Goal: Information Seeking & Learning: Check status

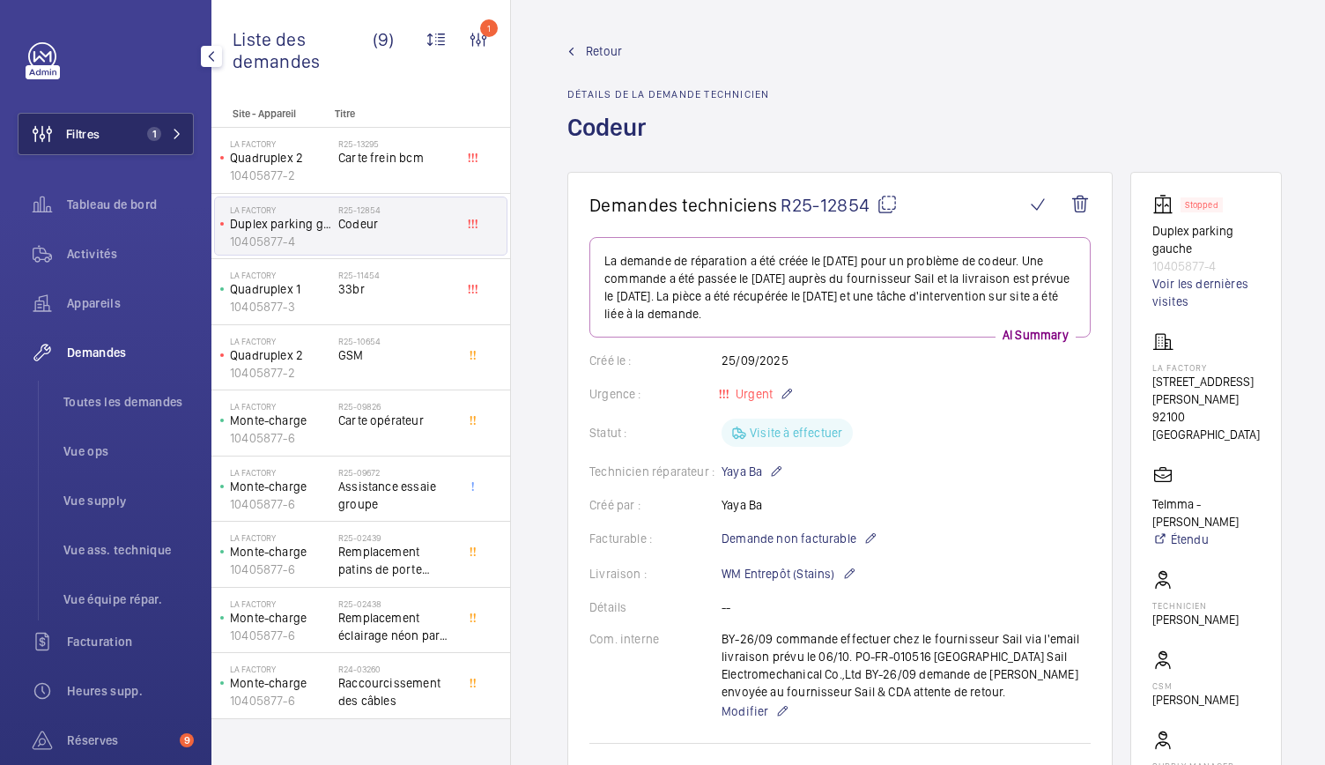
click at [164, 138] on span "1" at bounding box center [161, 134] width 42 height 14
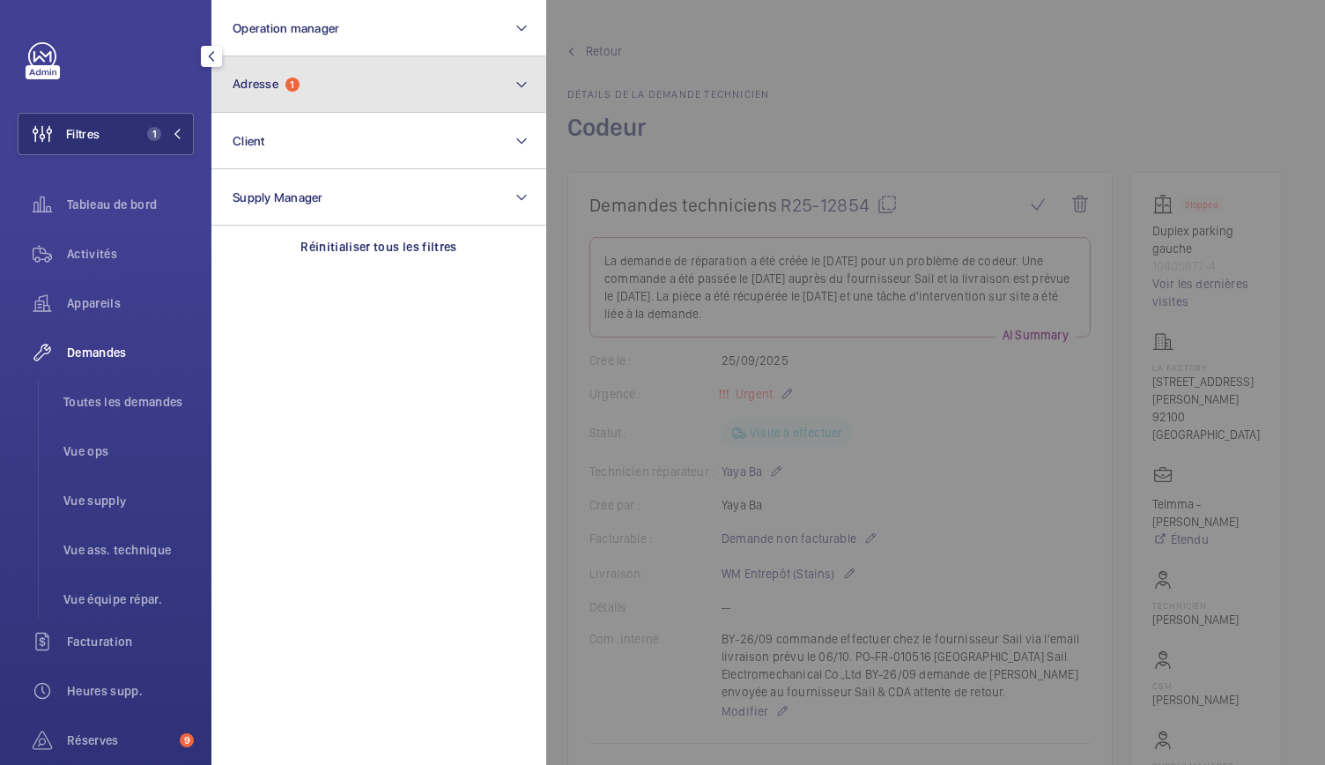
click at [356, 80] on button "Adresse 1" at bounding box center [379, 84] width 335 height 56
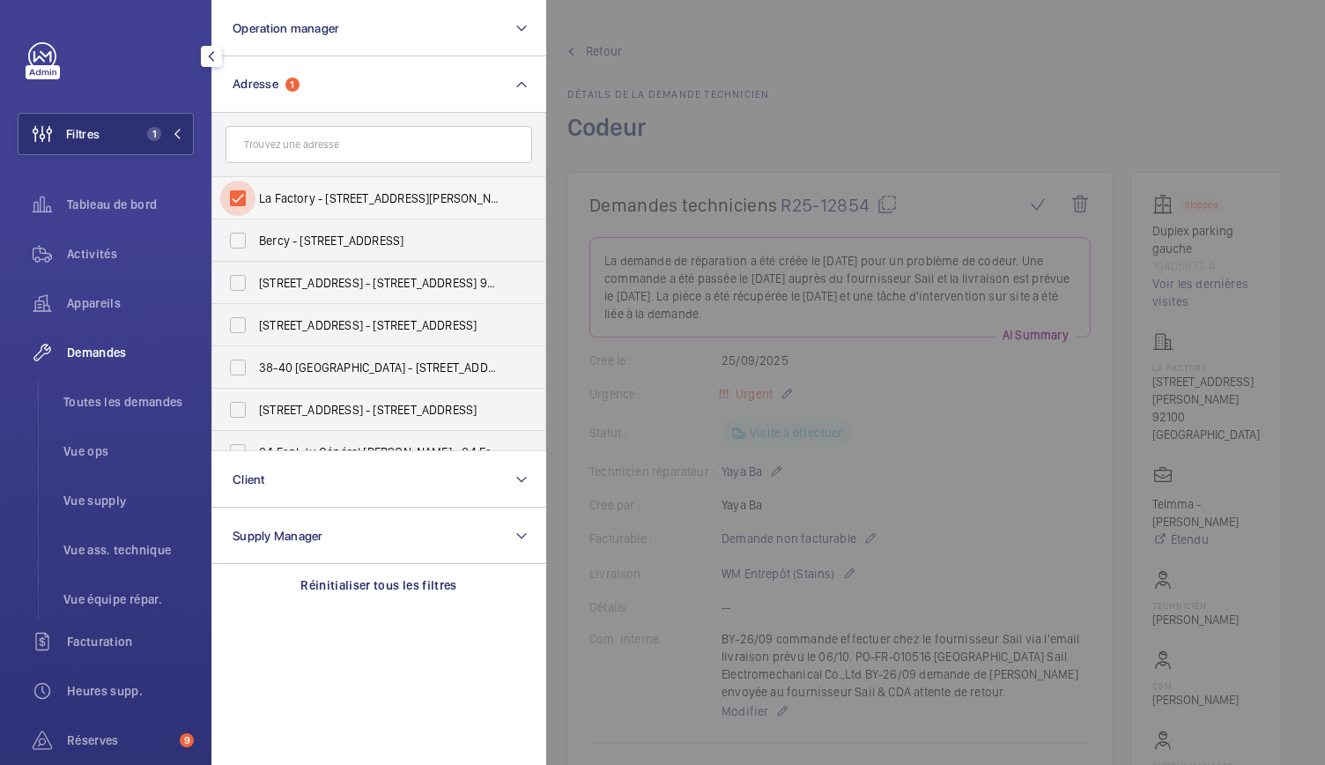
click at [246, 191] on input "La Factory - [STREET_ADDRESS][PERSON_NAME]" at bounding box center [237, 198] width 35 height 35
checkbox input "false"
click at [136, 390] on li "Toutes les demandes" at bounding box center [121, 402] width 145 height 42
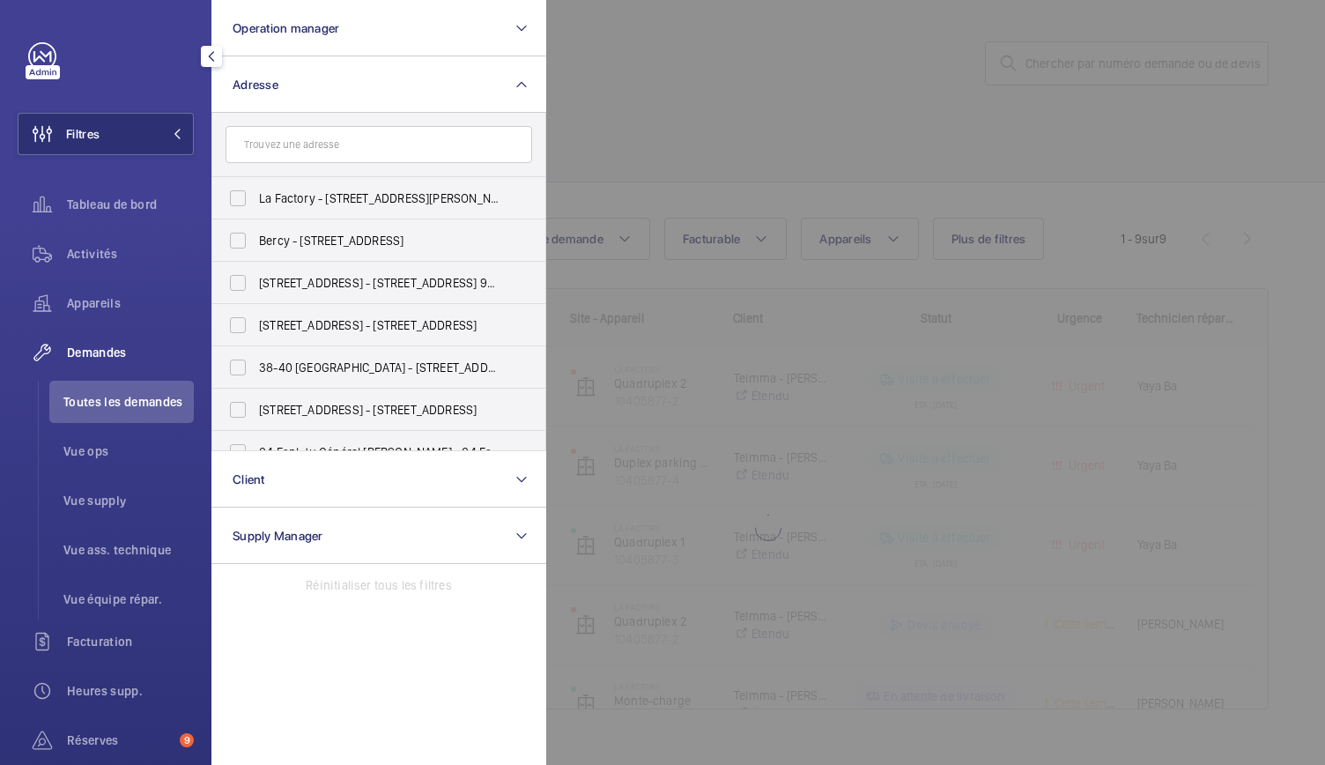
click at [1034, 69] on div at bounding box center [1208, 382] width 1325 height 765
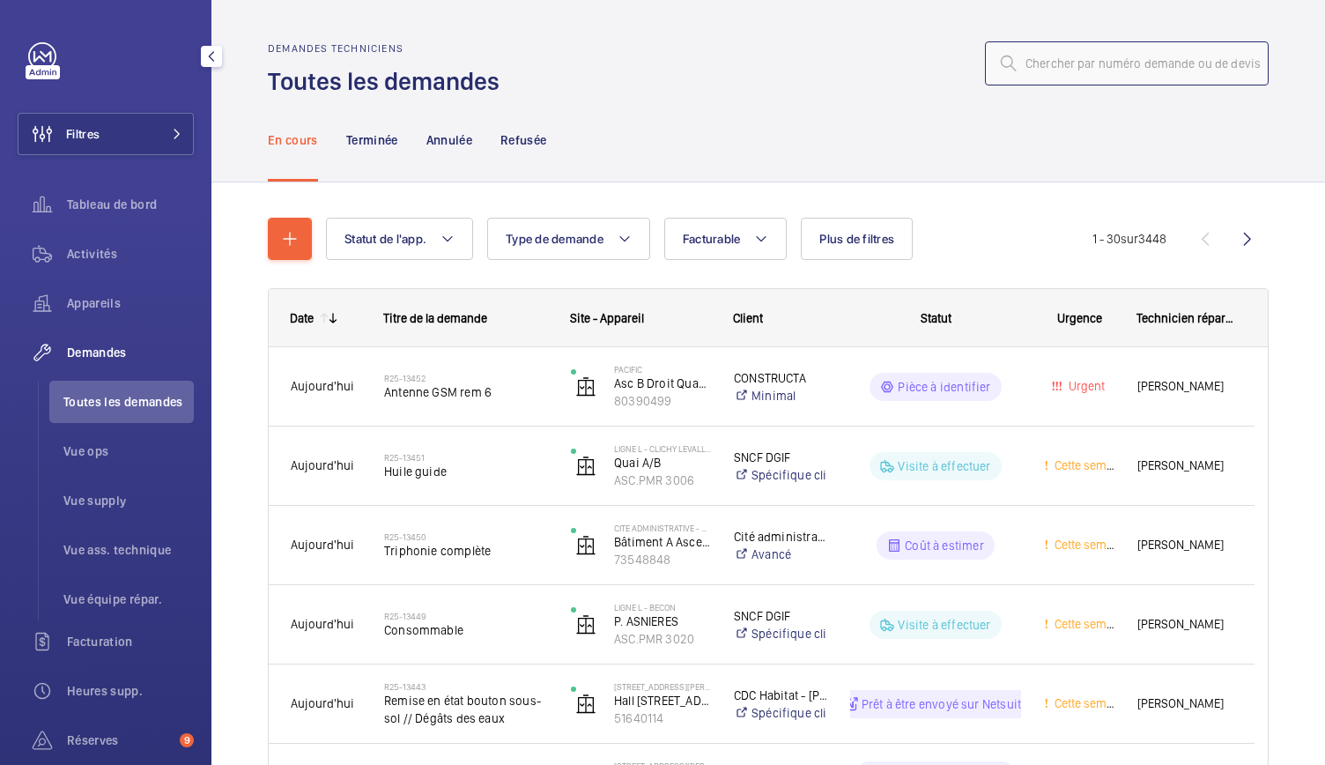
click at [1034, 69] on input "text" at bounding box center [1127, 63] width 284 height 44
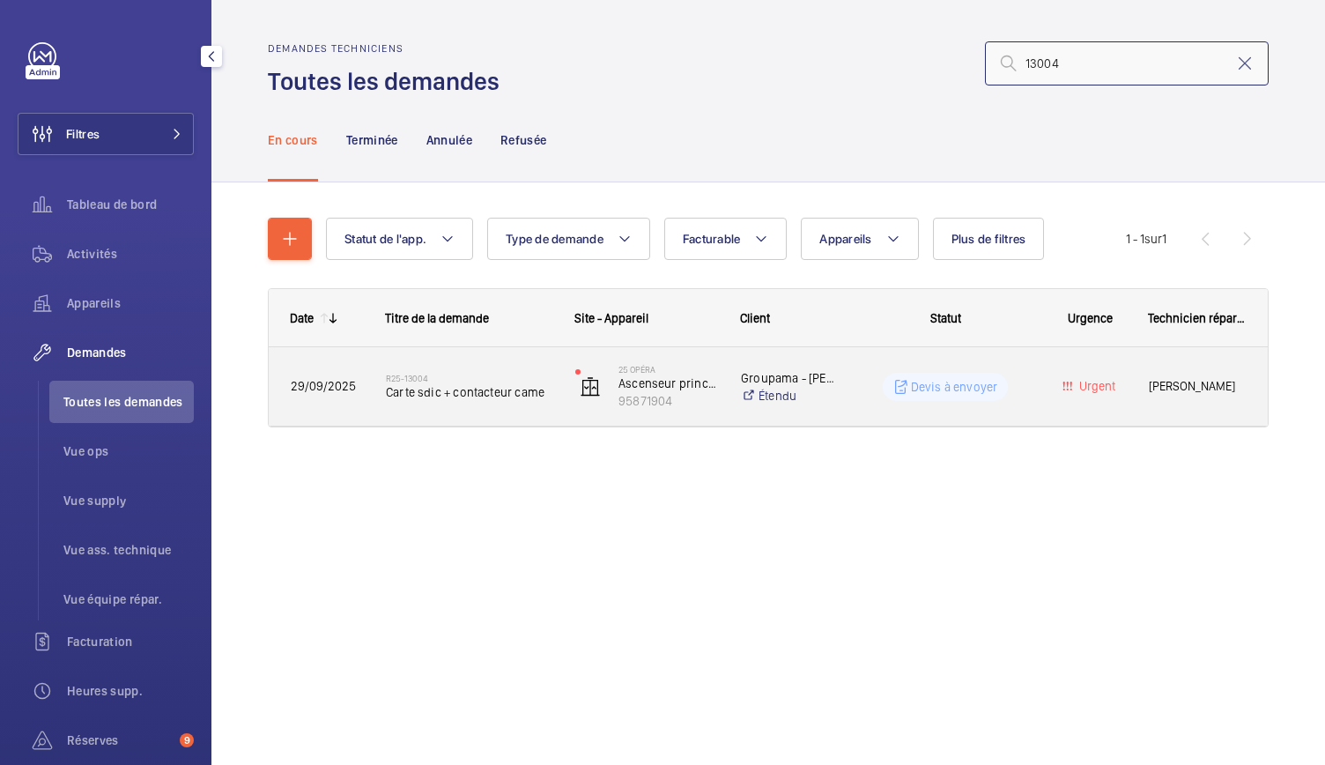
type input "13004"
click at [505, 396] on span "Carte sdic + contacteur came" at bounding box center [469, 392] width 167 height 18
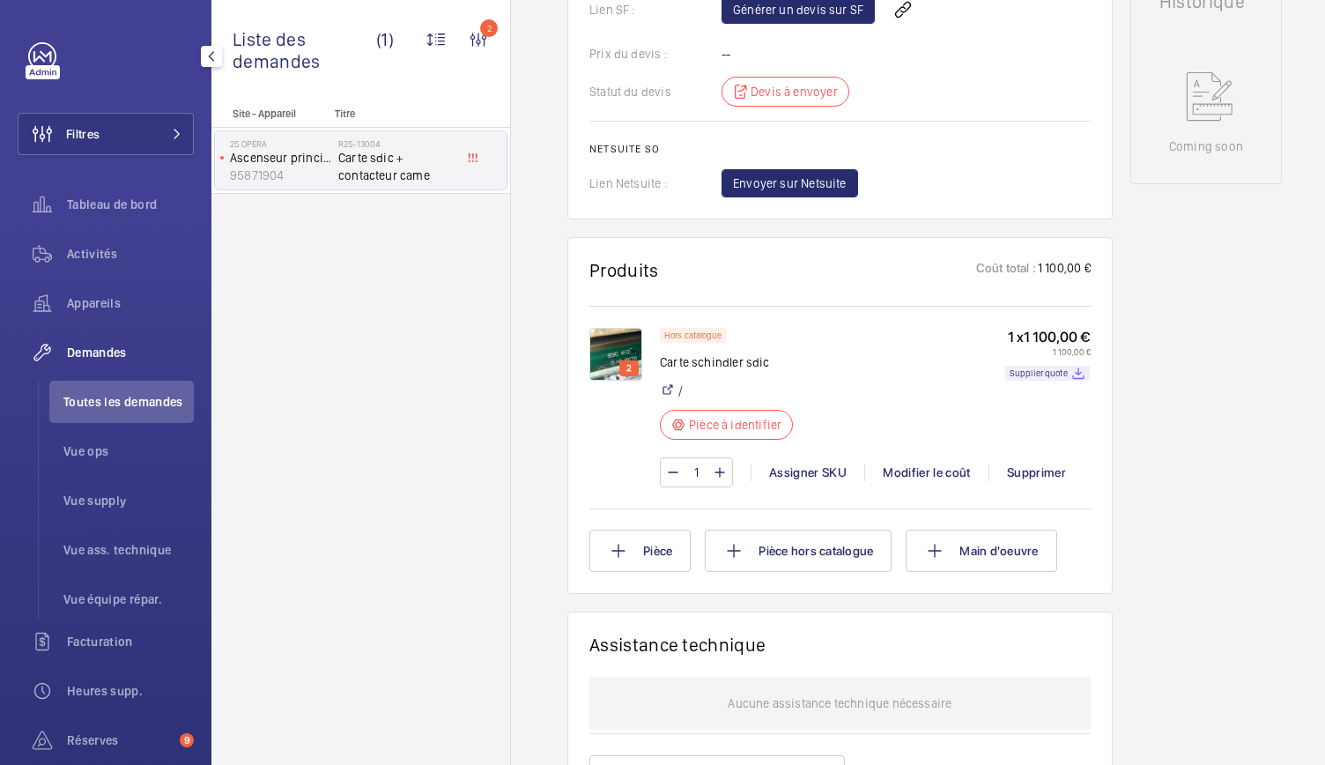
scroll to position [848, 0]
click at [610, 361] on img at bounding box center [616, 353] width 53 height 53
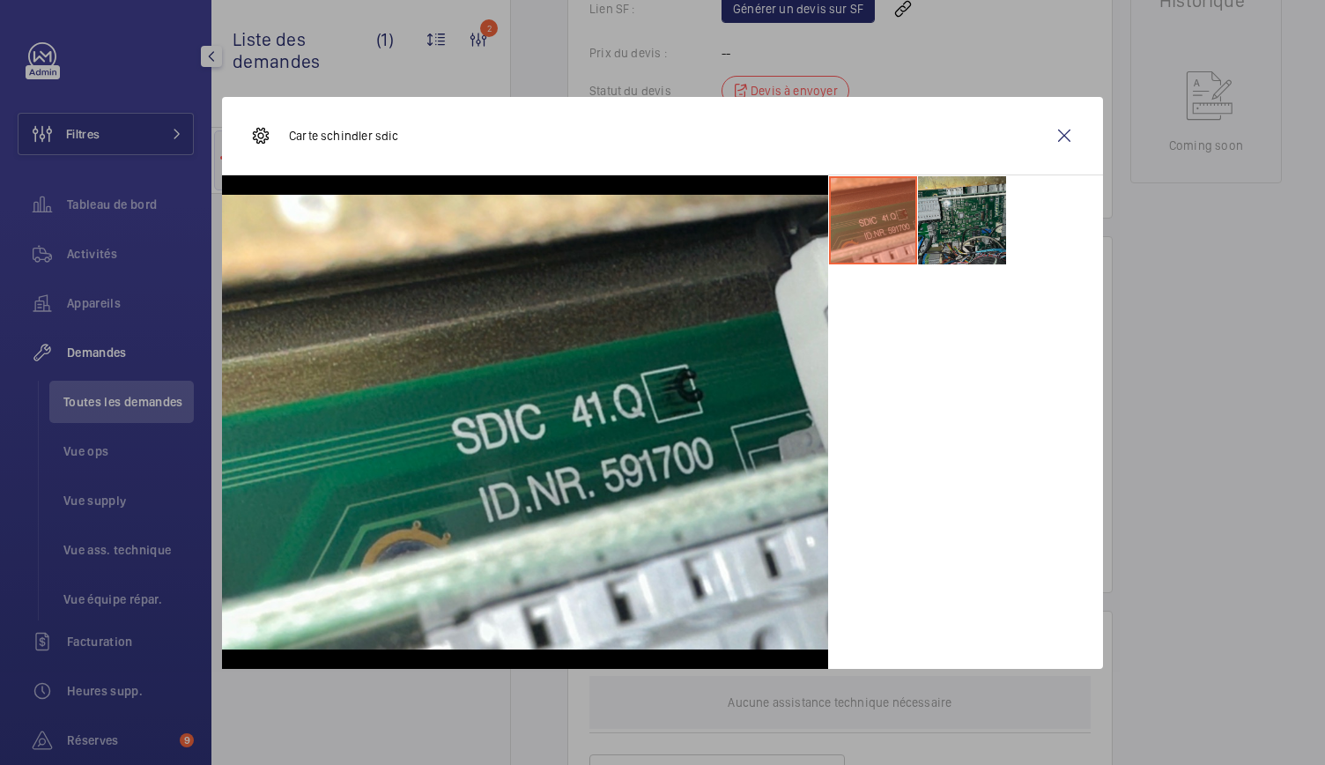
click at [946, 233] on li at bounding box center [962, 220] width 88 height 88
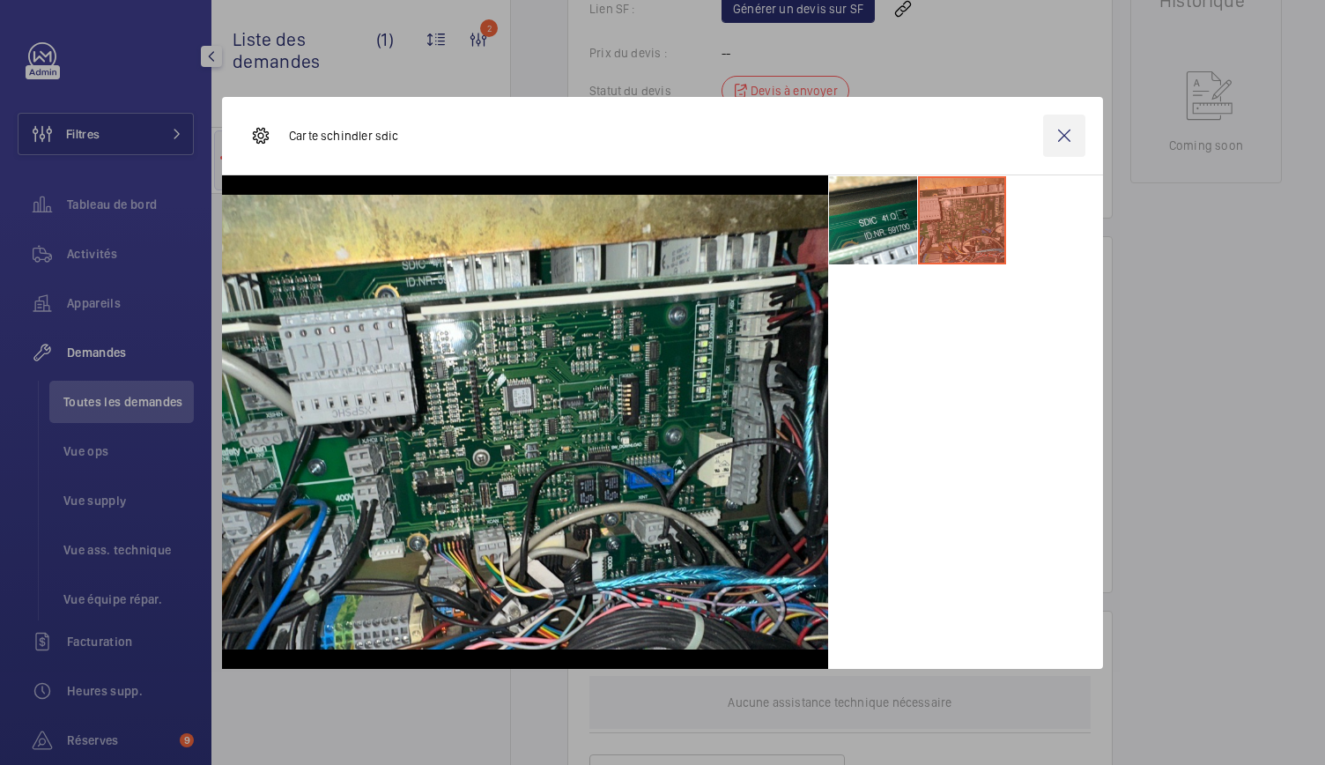
click at [1054, 128] on wm-front-icon-button at bounding box center [1064, 136] width 42 height 42
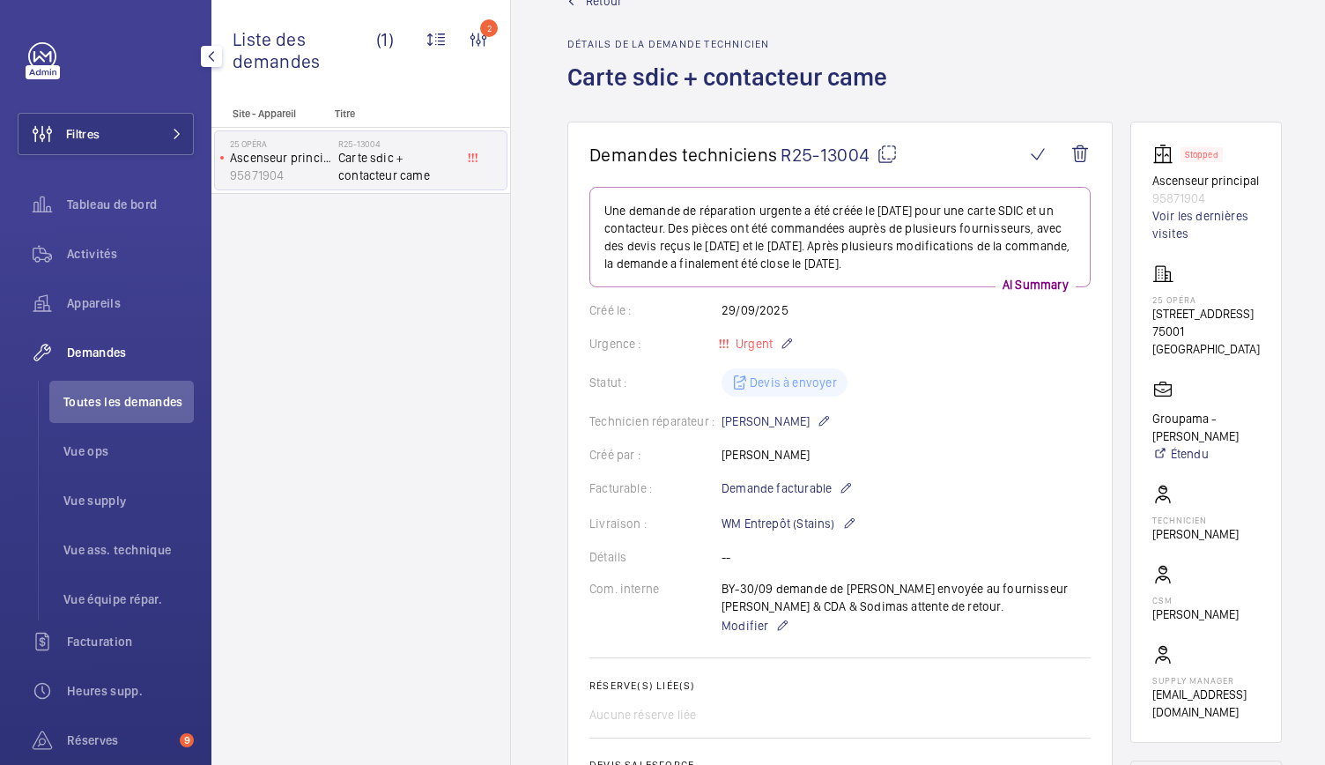
scroll to position [34, 0]
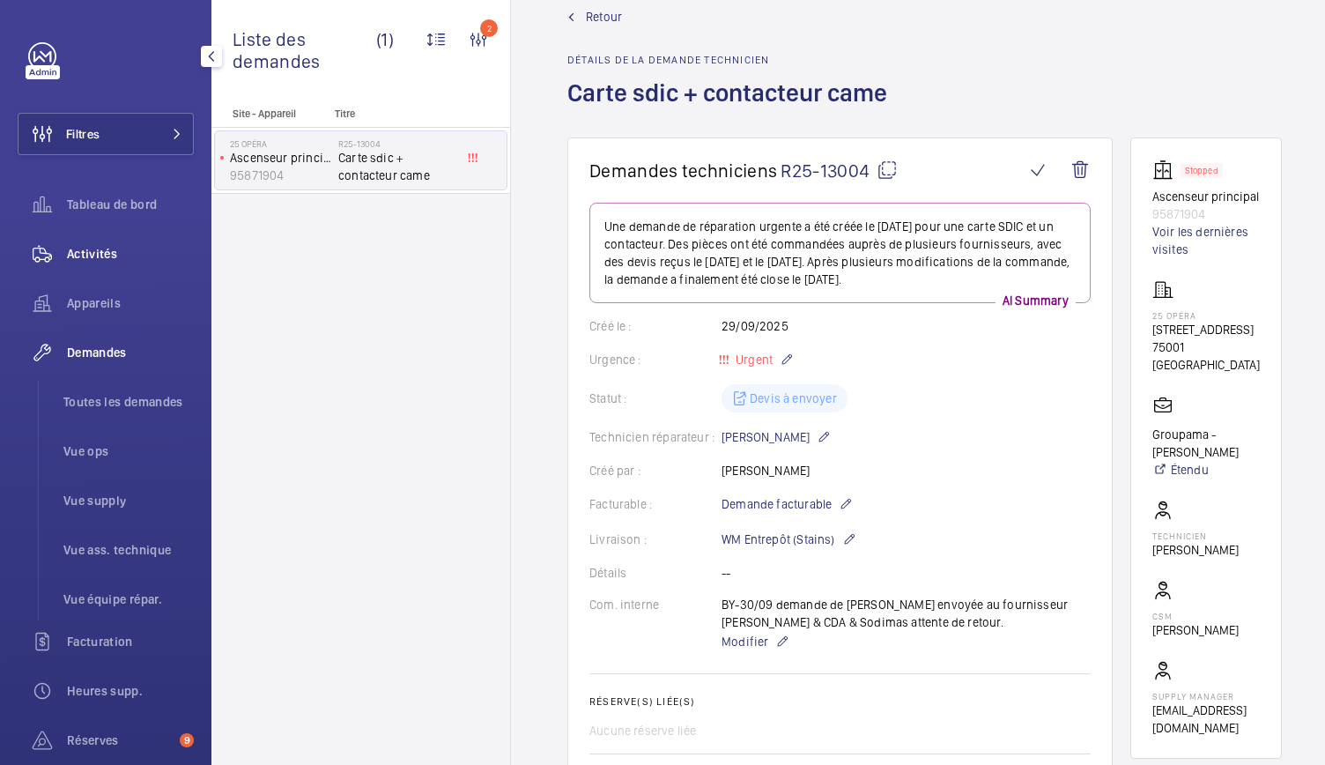
click at [108, 249] on span "Activités" at bounding box center [130, 254] width 127 height 18
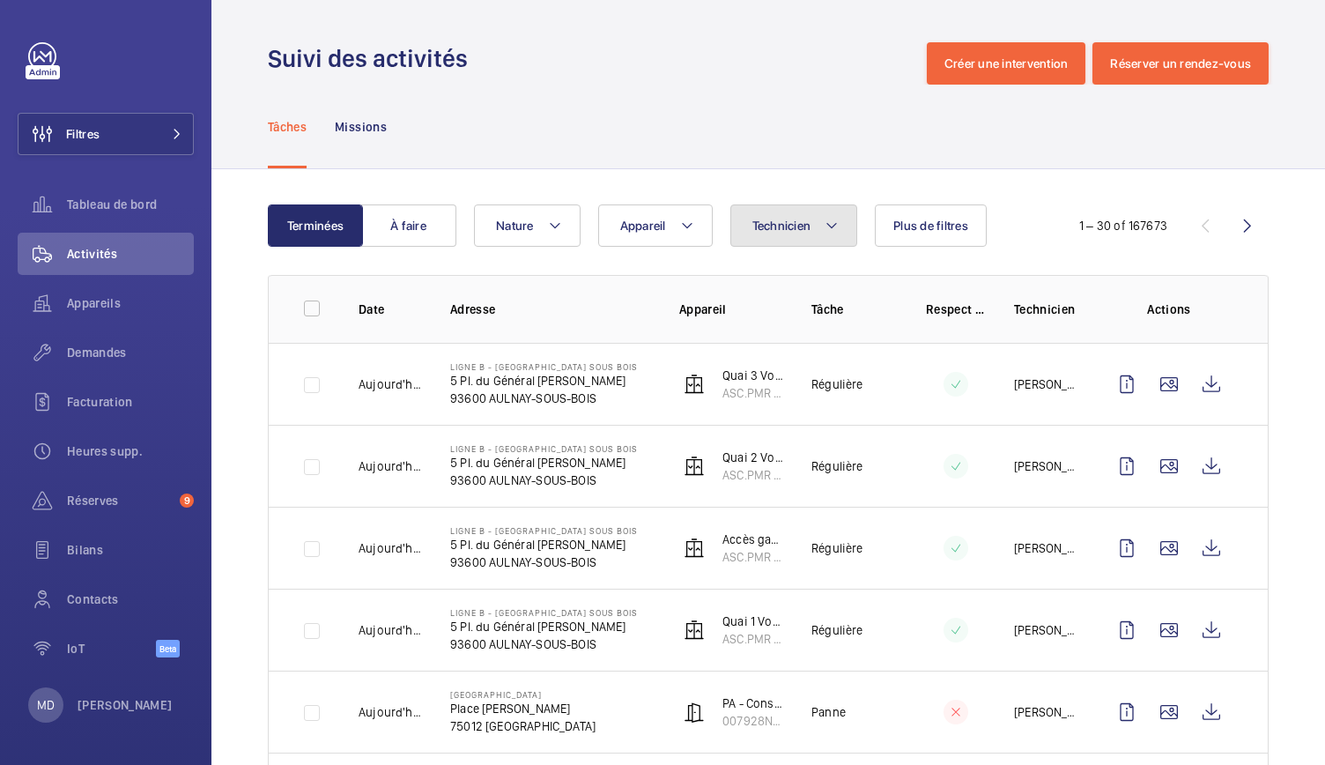
click at [774, 214] on button "Technicien" at bounding box center [795, 225] width 128 height 42
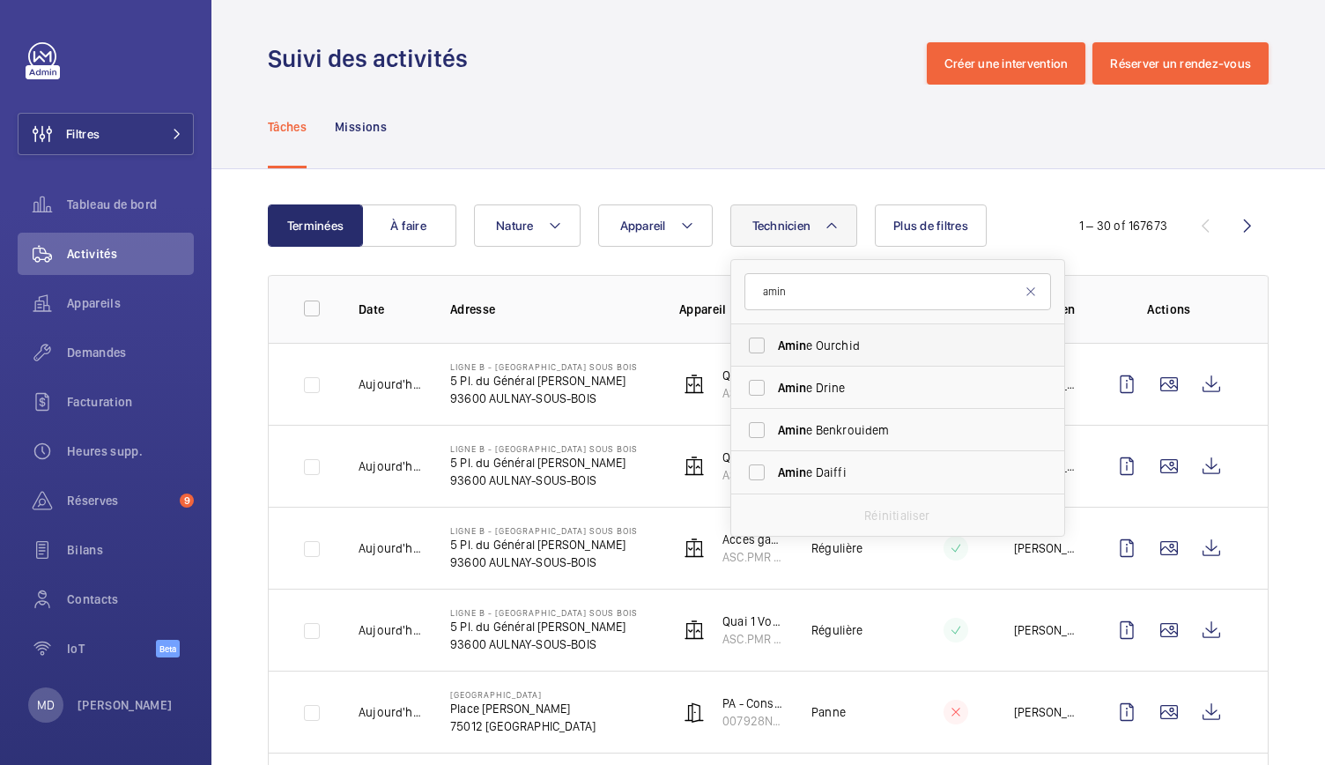
type input "amin"
click at [836, 333] on label "[PERSON_NAME] e Ourchid" at bounding box center [884, 345] width 307 height 42
click at [775, 333] on input "[PERSON_NAME] e Ourchid" at bounding box center [756, 345] width 35 height 35
checkbox input "true"
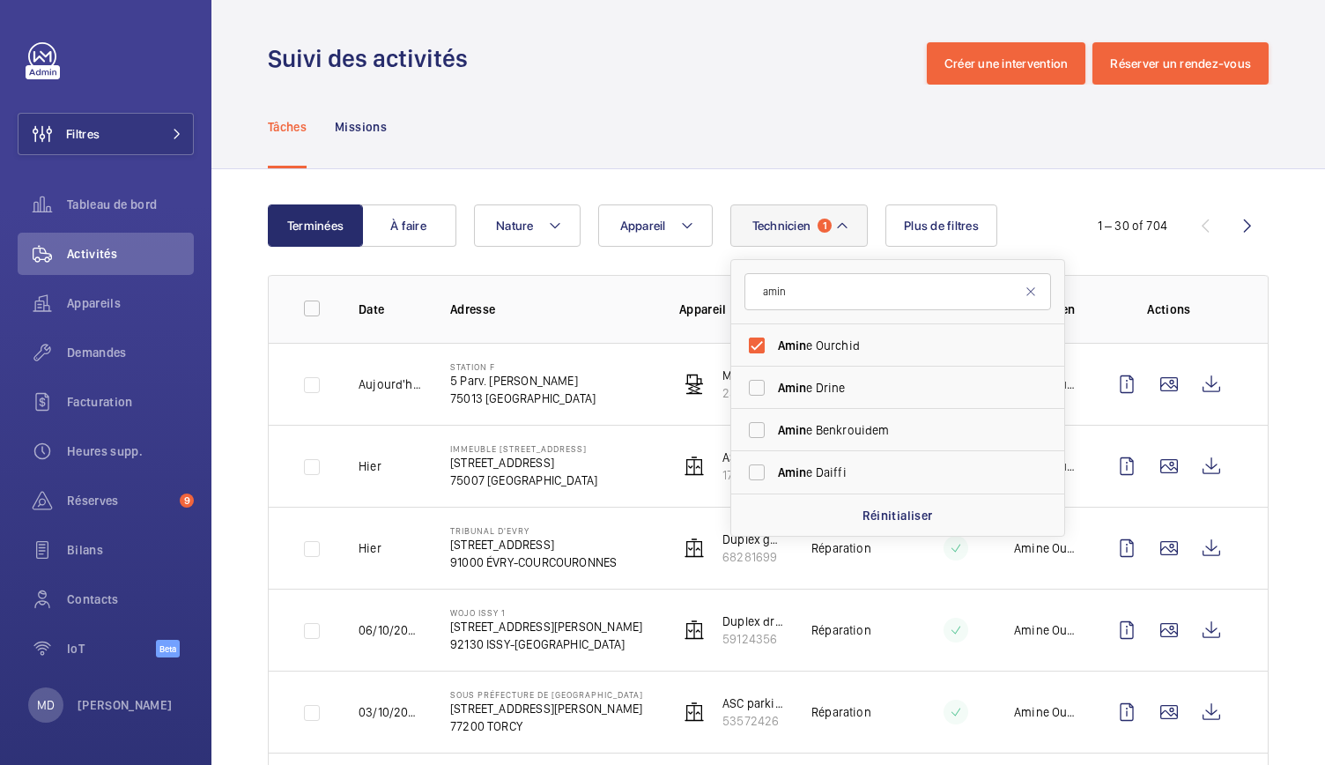
click at [649, 150] on div "Tâches Missions" at bounding box center [768, 127] width 1001 height 84
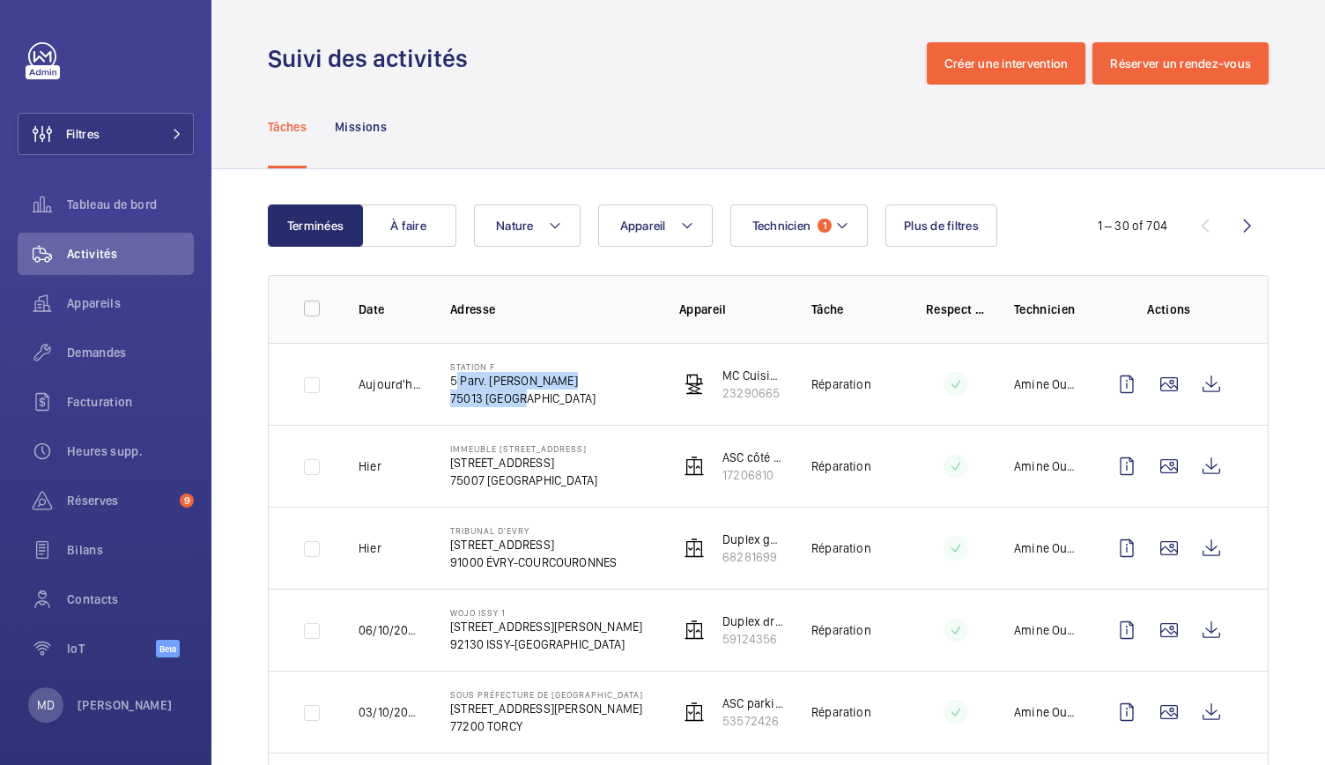
drag, startPoint x: 516, startPoint y: 399, endPoint x: 439, endPoint y: 384, distance: 78.1
click at [439, 384] on td "Station F 5 Parv. [PERSON_NAME] 75013 [GEOGRAPHIC_DATA]" at bounding box center [536, 384] width 229 height 82
copy div "5 Parv. [PERSON_NAME] 75013 [GEOGRAPHIC_DATA]"
